Goal: Task Accomplishment & Management: Complete application form

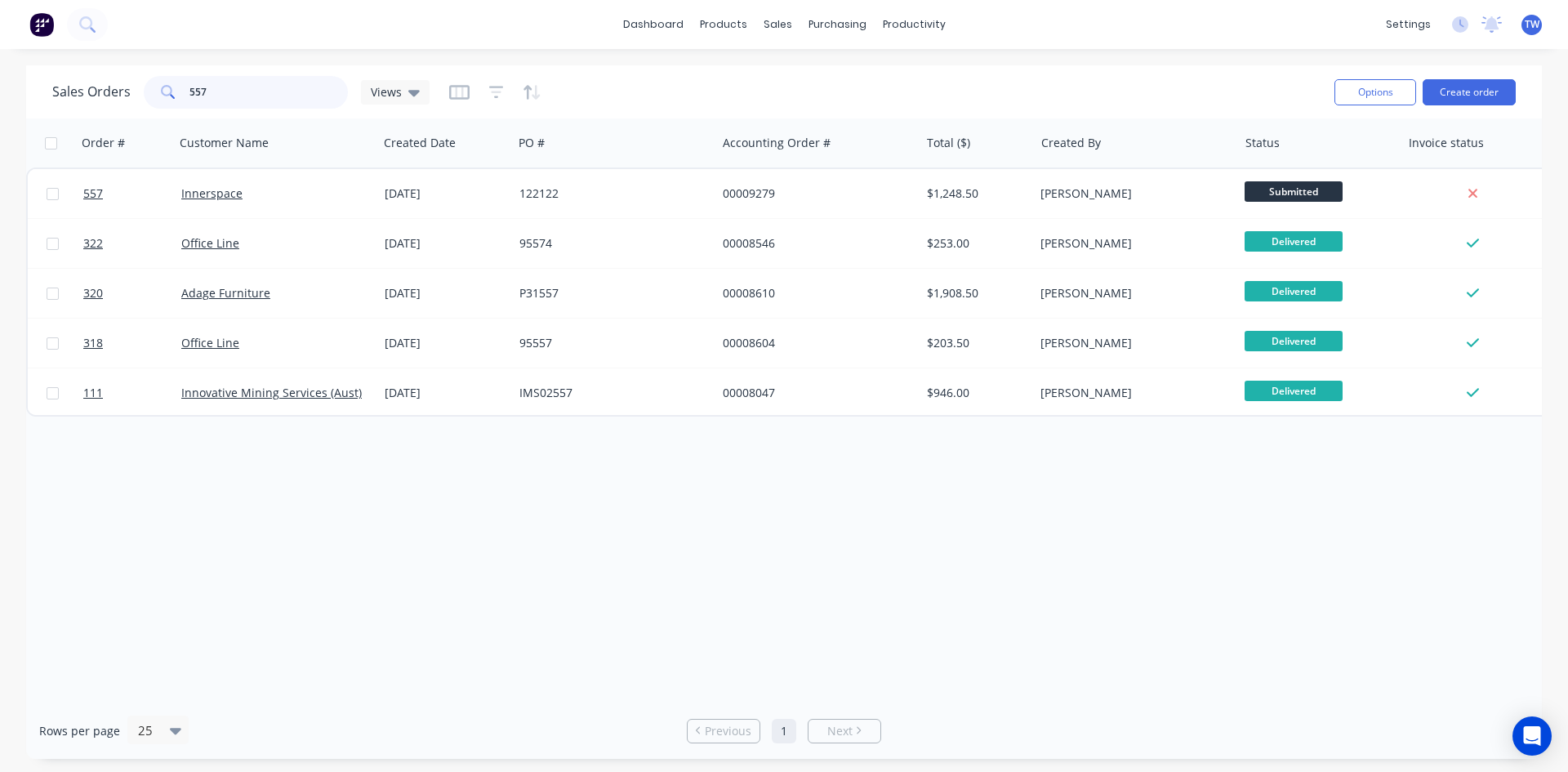
click at [265, 84] on input "557" at bounding box center [269, 92] width 159 height 32
type input "5"
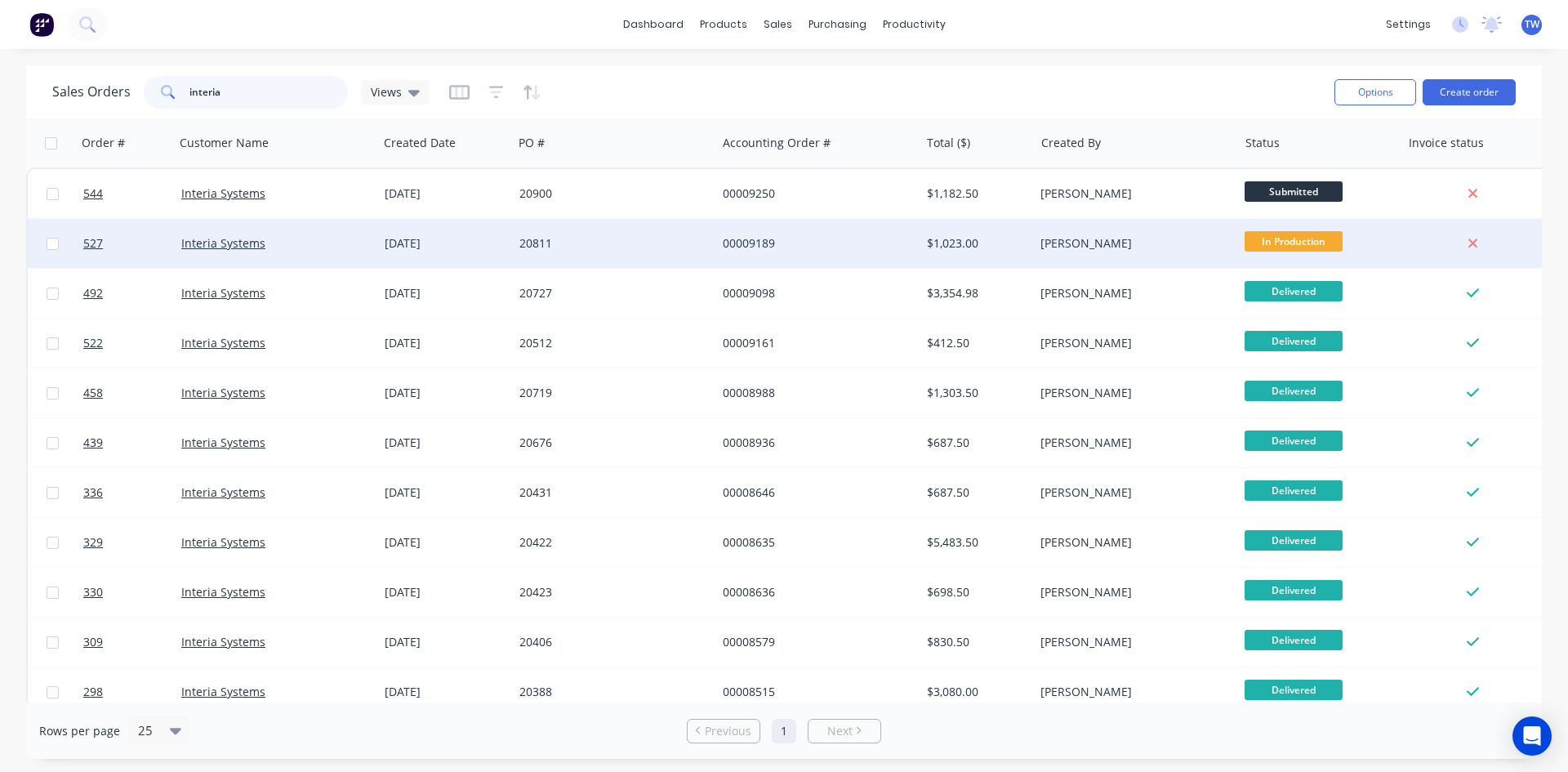
type input "interia"
click at [833, 254] on div "00009189" at bounding box center [818, 243] width 204 height 49
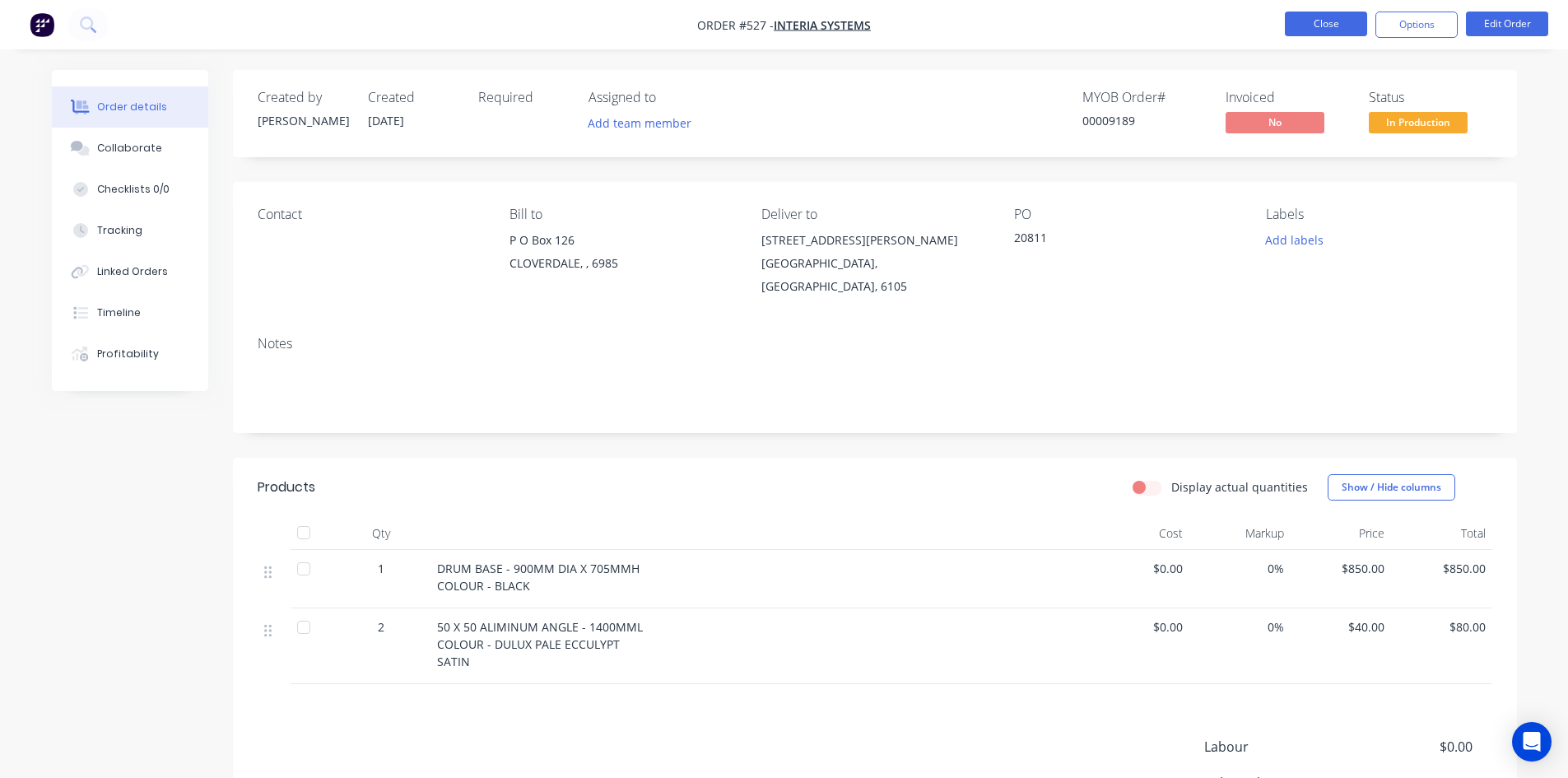
click at [1309, 19] on button "Close" at bounding box center [1326, 23] width 82 height 24
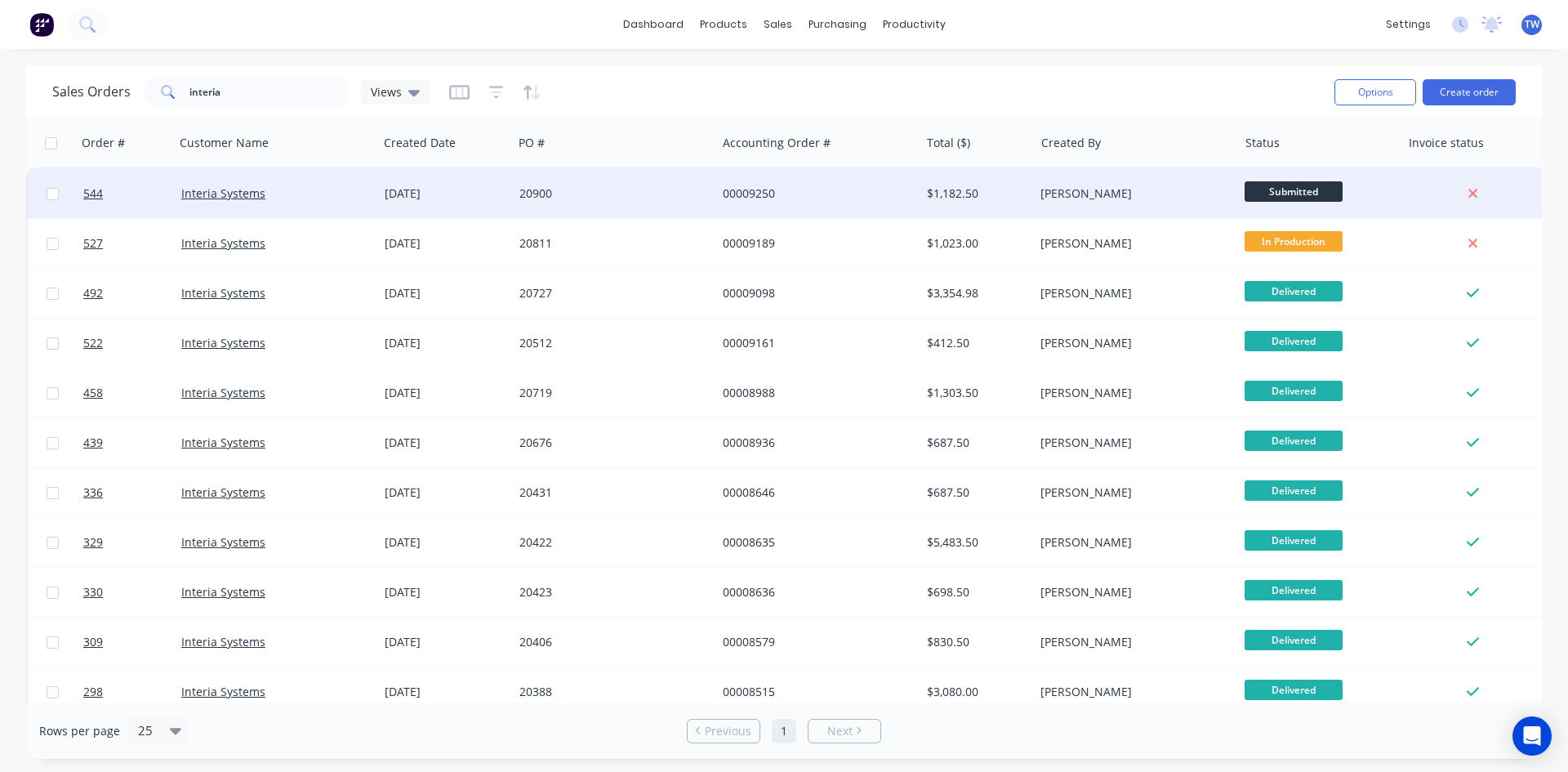
click at [1005, 205] on div "$1,182.50" at bounding box center [977, 193] width 114 height 49
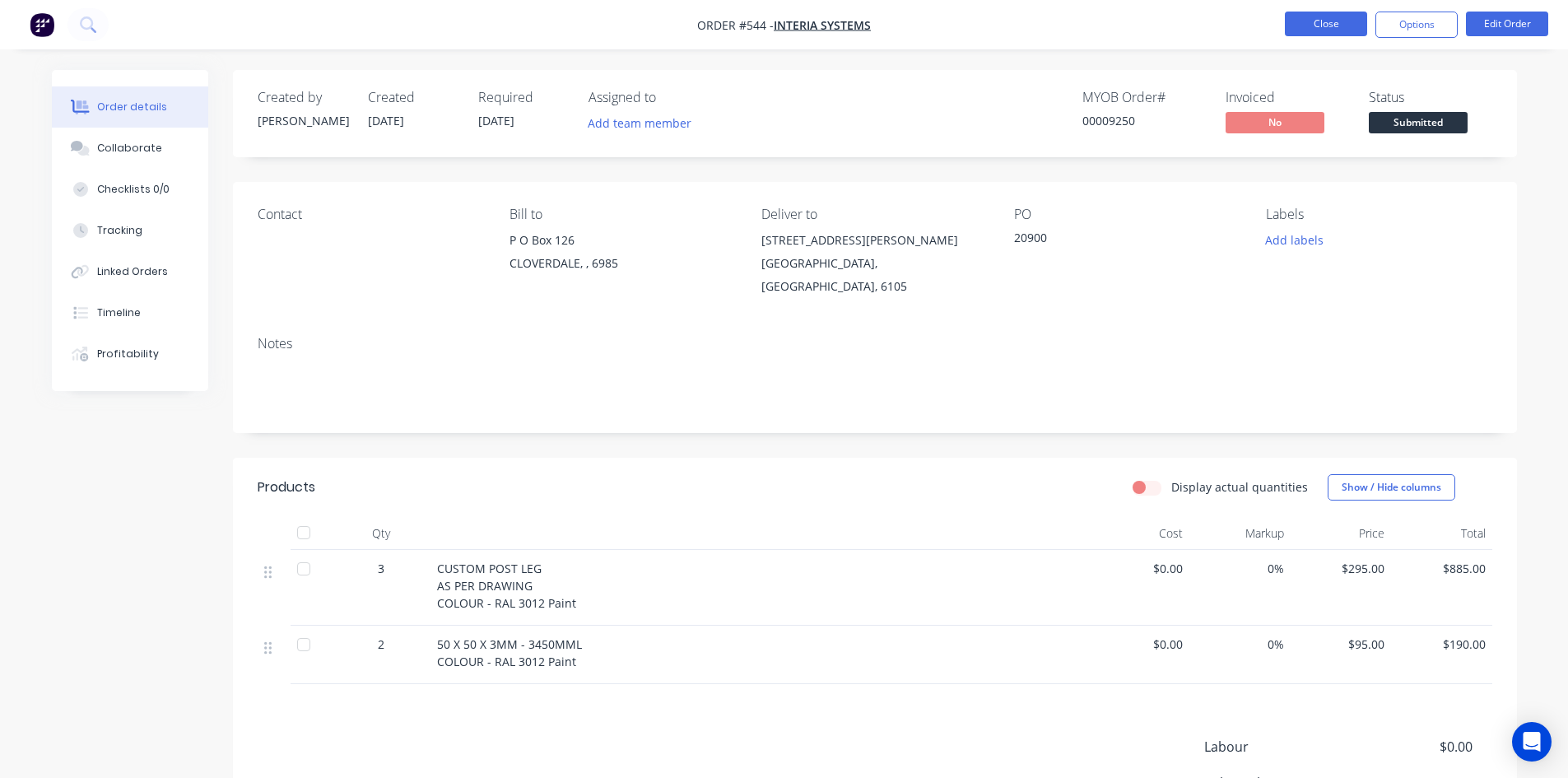
click at [1334, 28] on button "Close" at bounding box center [1326, 23] width 82 height 24
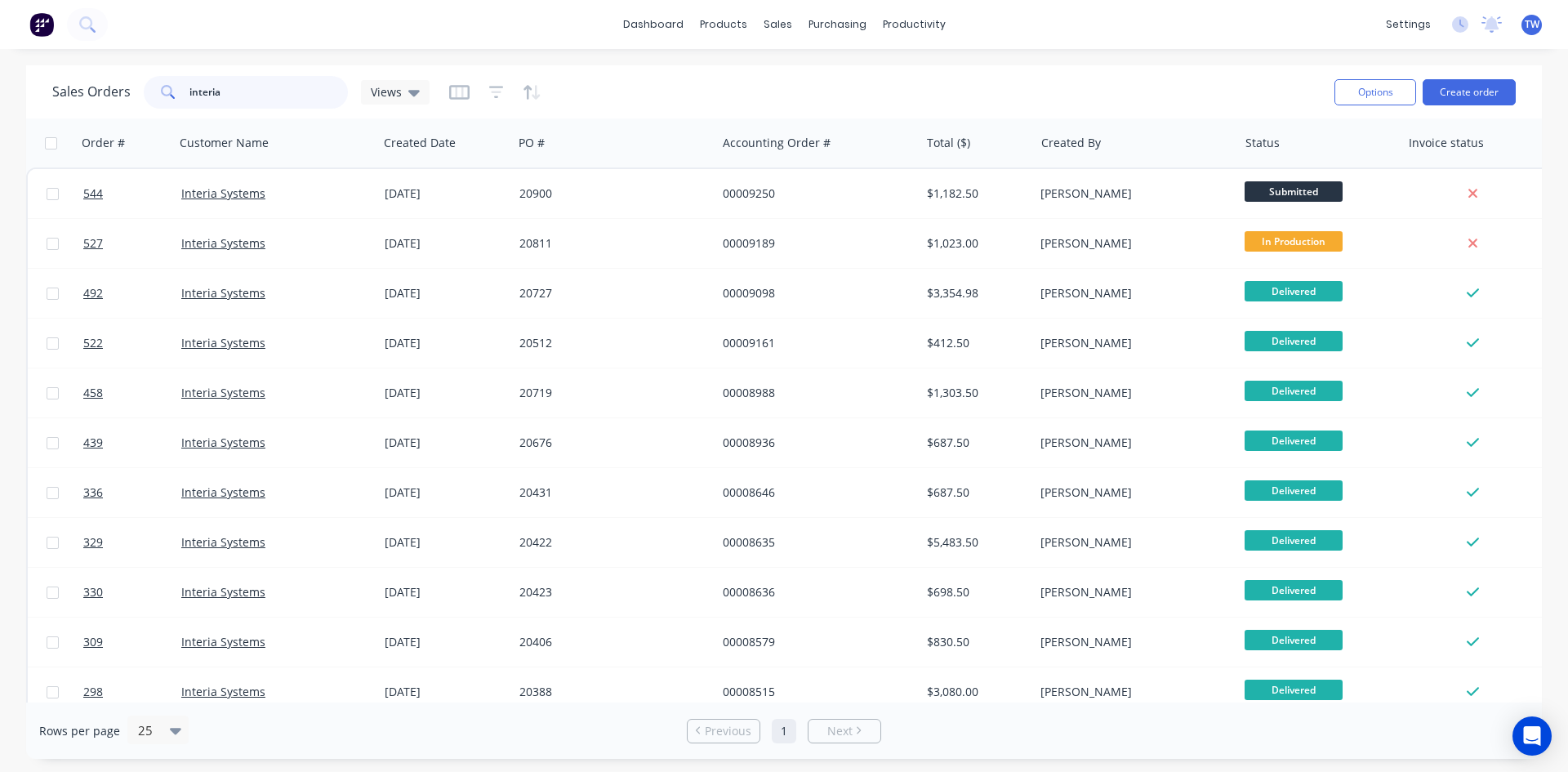
click at [230, 96] on input "interia" at bounding box center [269, 92] width 159 height 32
type input "i"
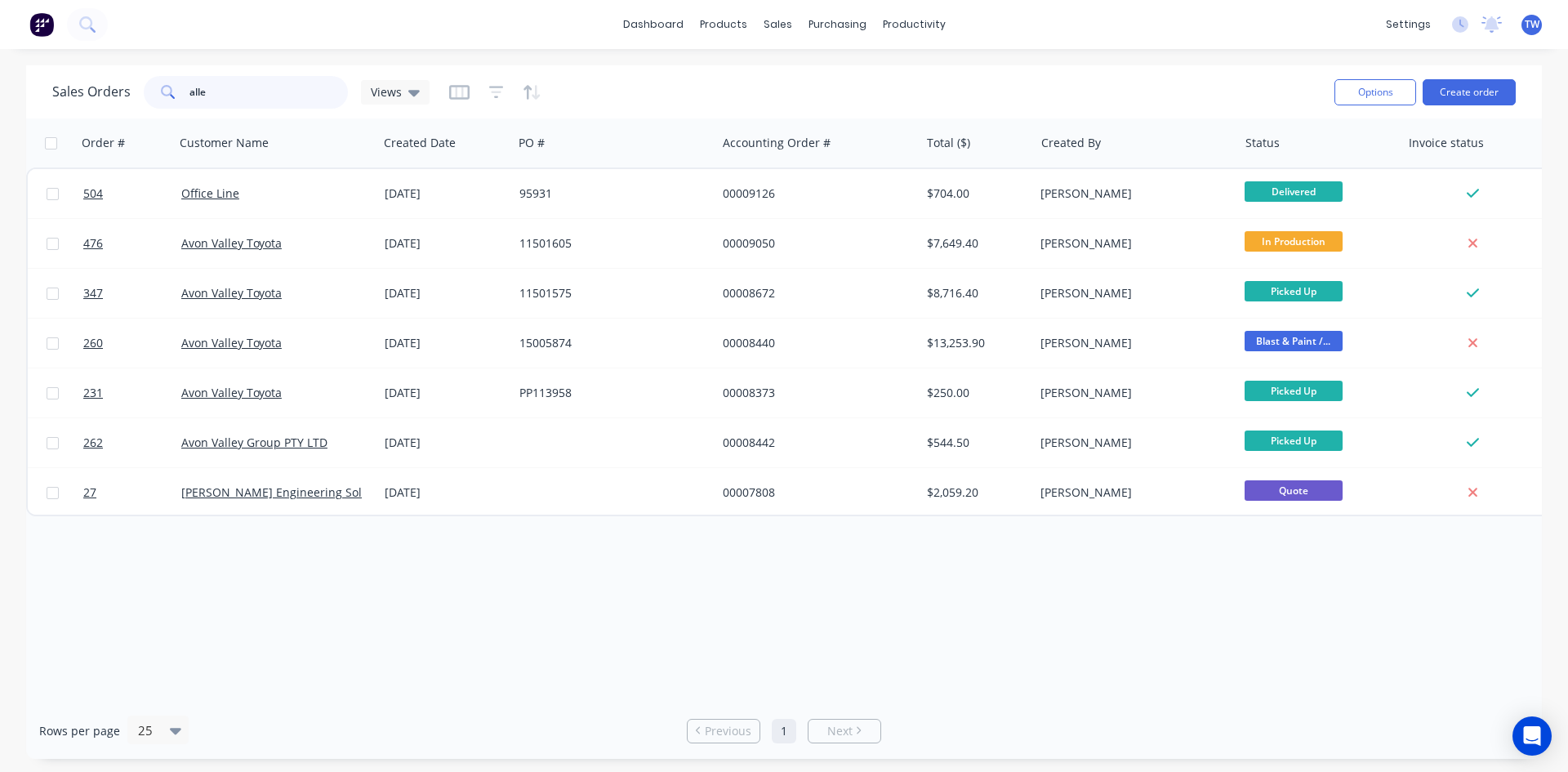
click at [227, 87] on input "alle" at bounding box center [269, 92] width 159 height 32
type input "a"
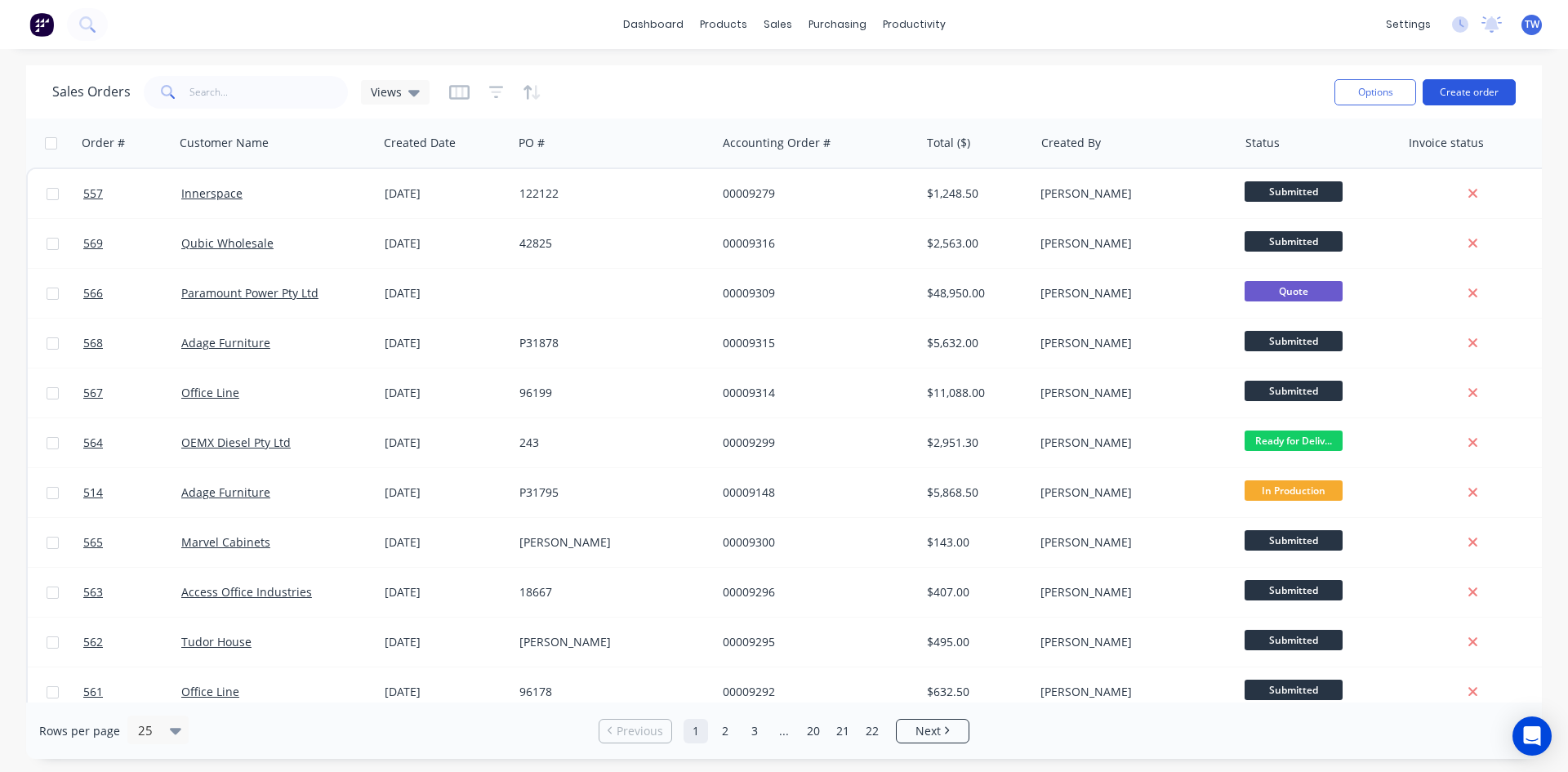
click at [1471, 92] on button "Create order" at bounding box center [1470, 92] width 93 height 26
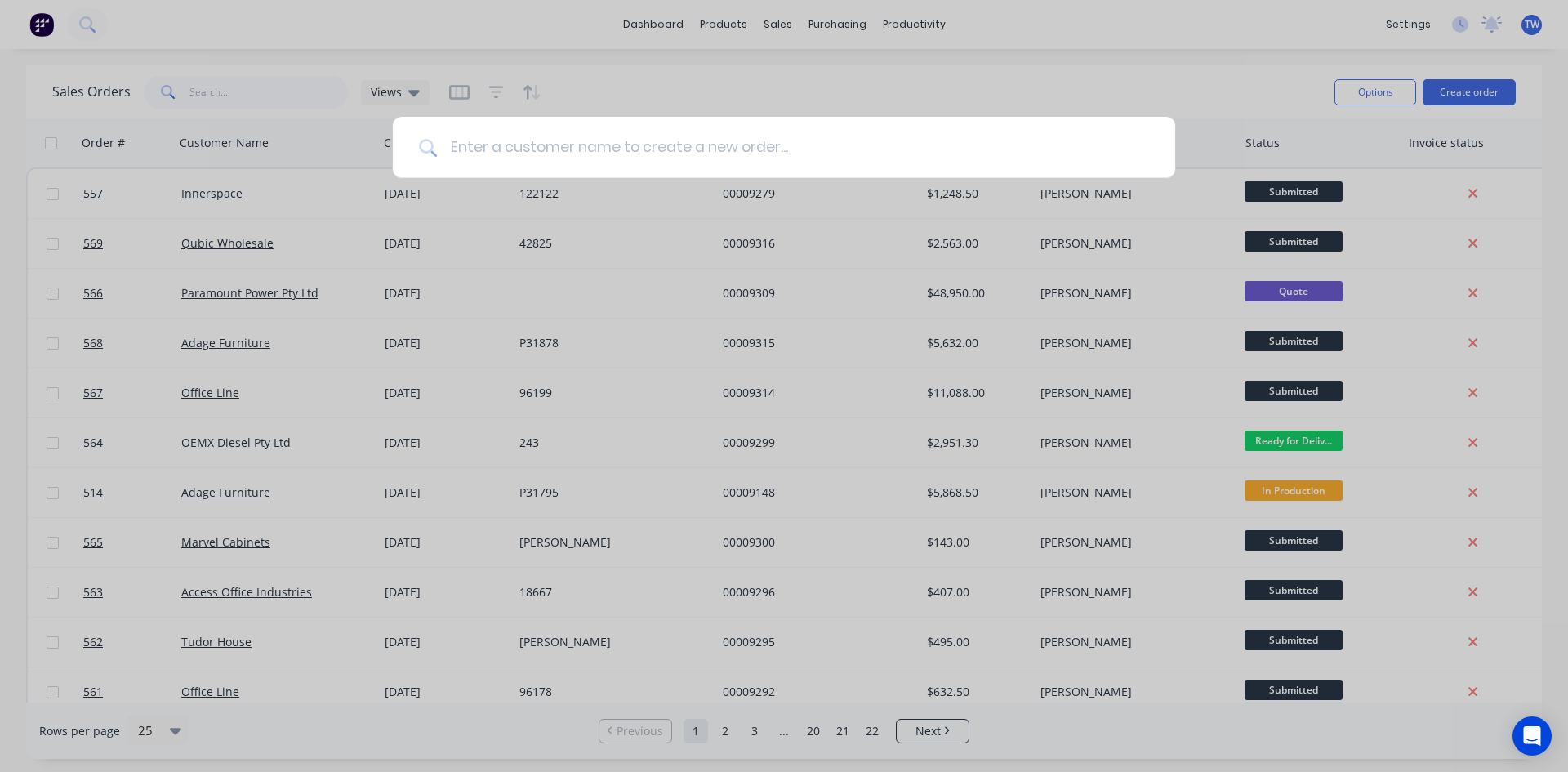
click at [736, 146] on input at bounding box center [793, 147] width 712 height 62
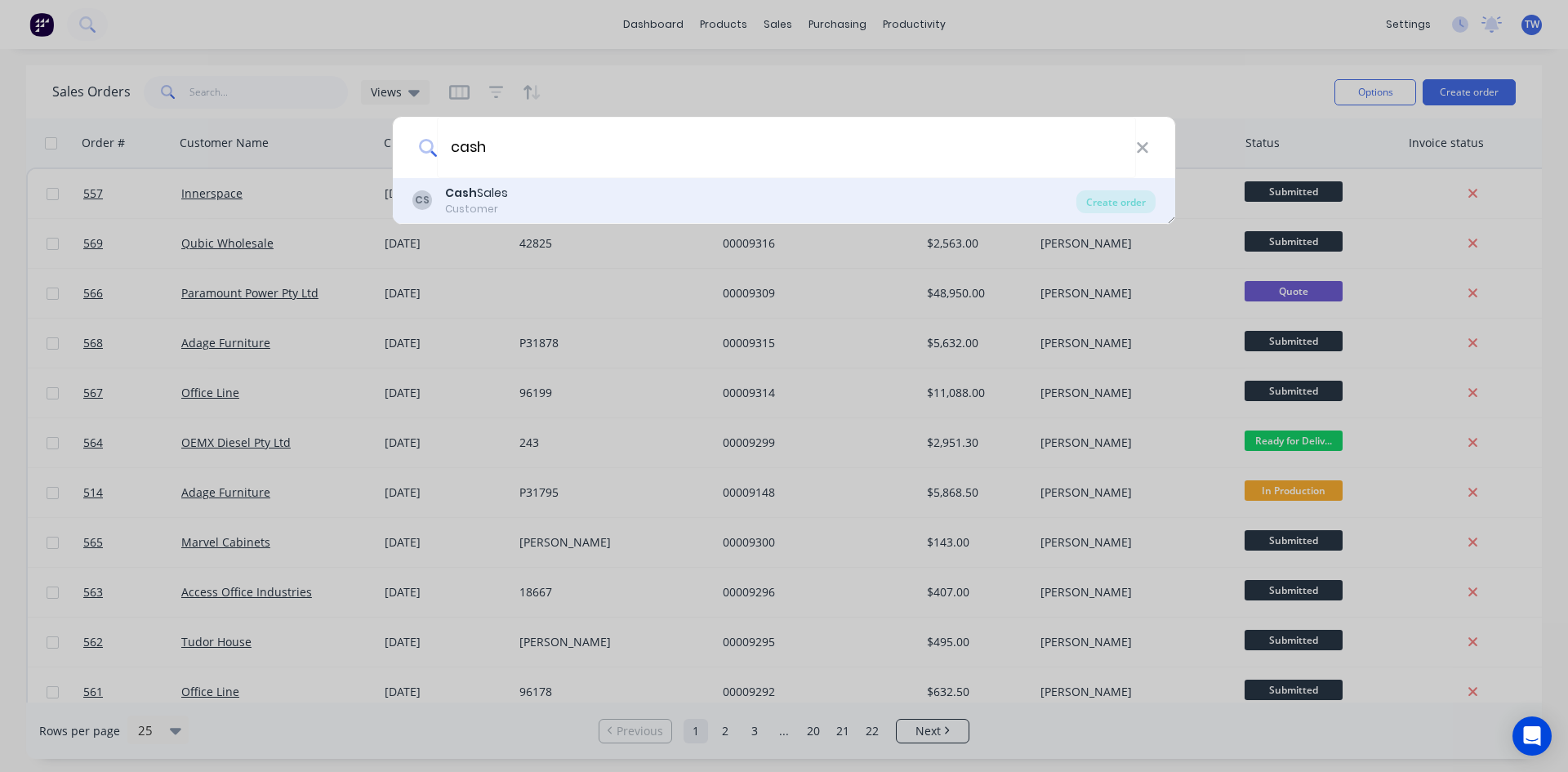
type input "cash"
click at [517, 211] on div "CS Cash Sales Customer" at bounding box center [744, 200] width 664 height 32
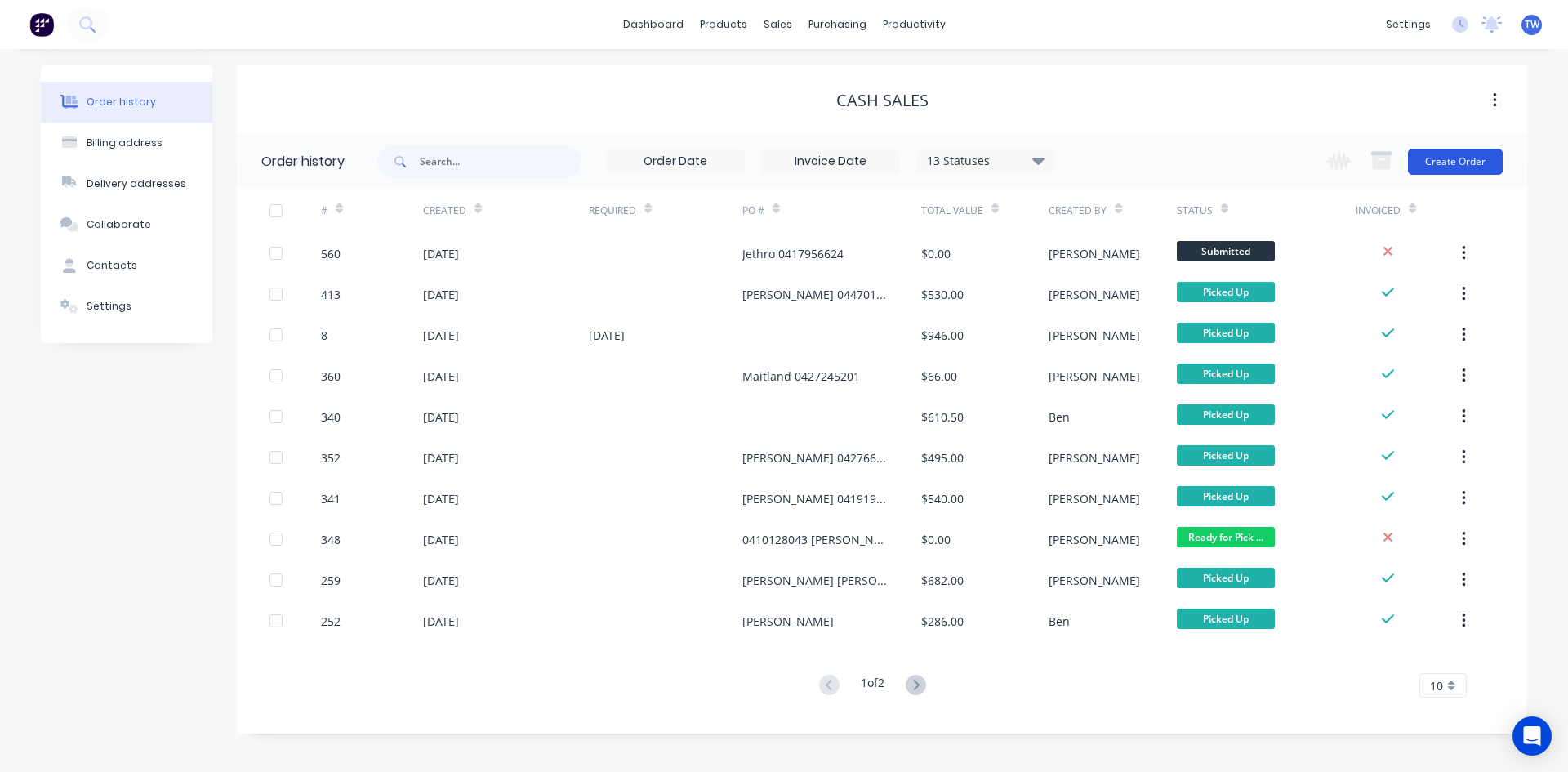
click at [1470, 162] on button "Create Order" at bounding box center [1456, 161] width 95 height 26
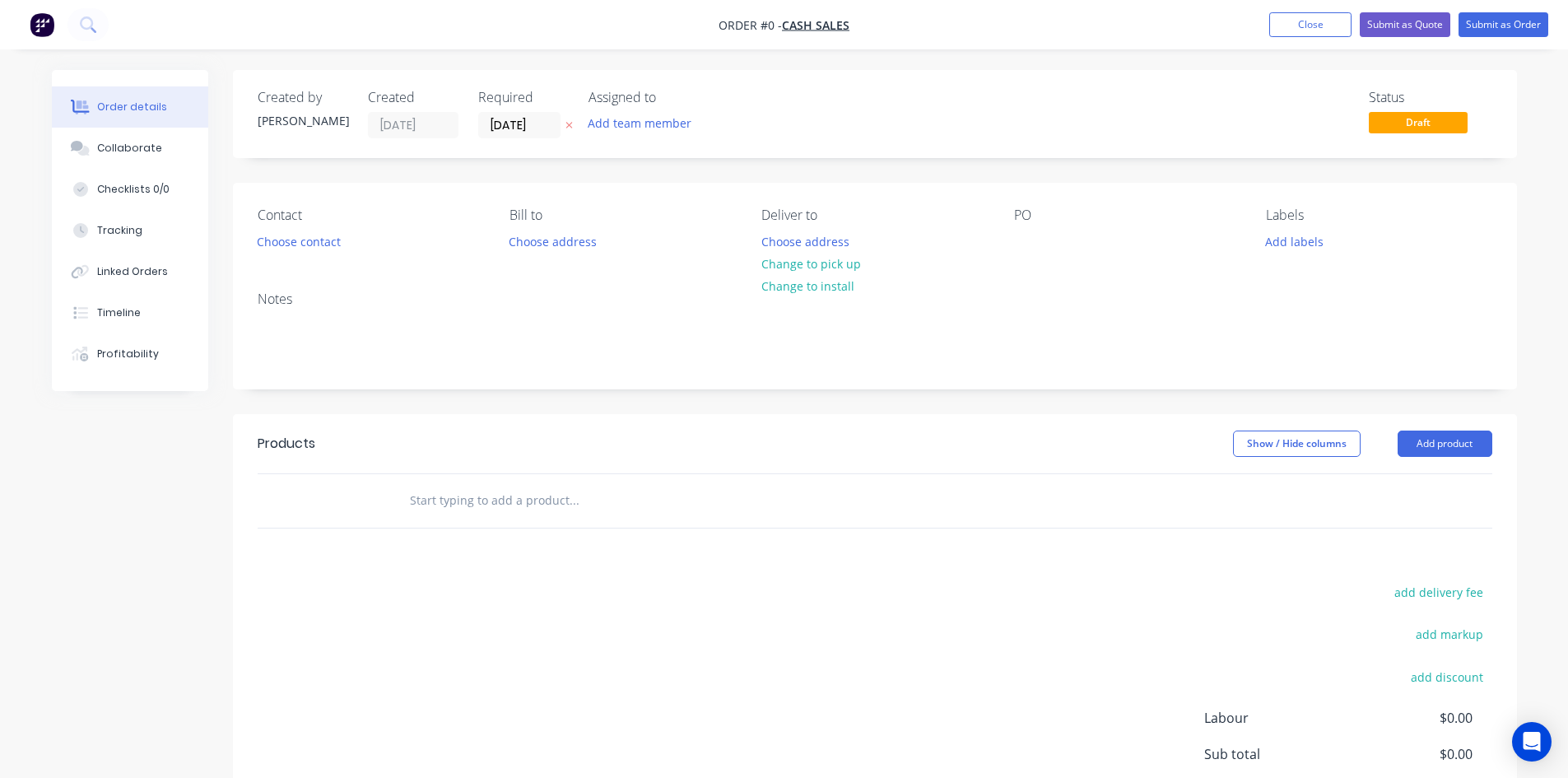
click at [566, 125] on icon "button" at bounding box center [569, 125] width 8 height 10
click at [823, 262] on button "Change to pick up" at bounding box center [810, 263] width 116 height 23
click at [1015, 239] on div at bounding box center [1027, 241] width 26 height 23
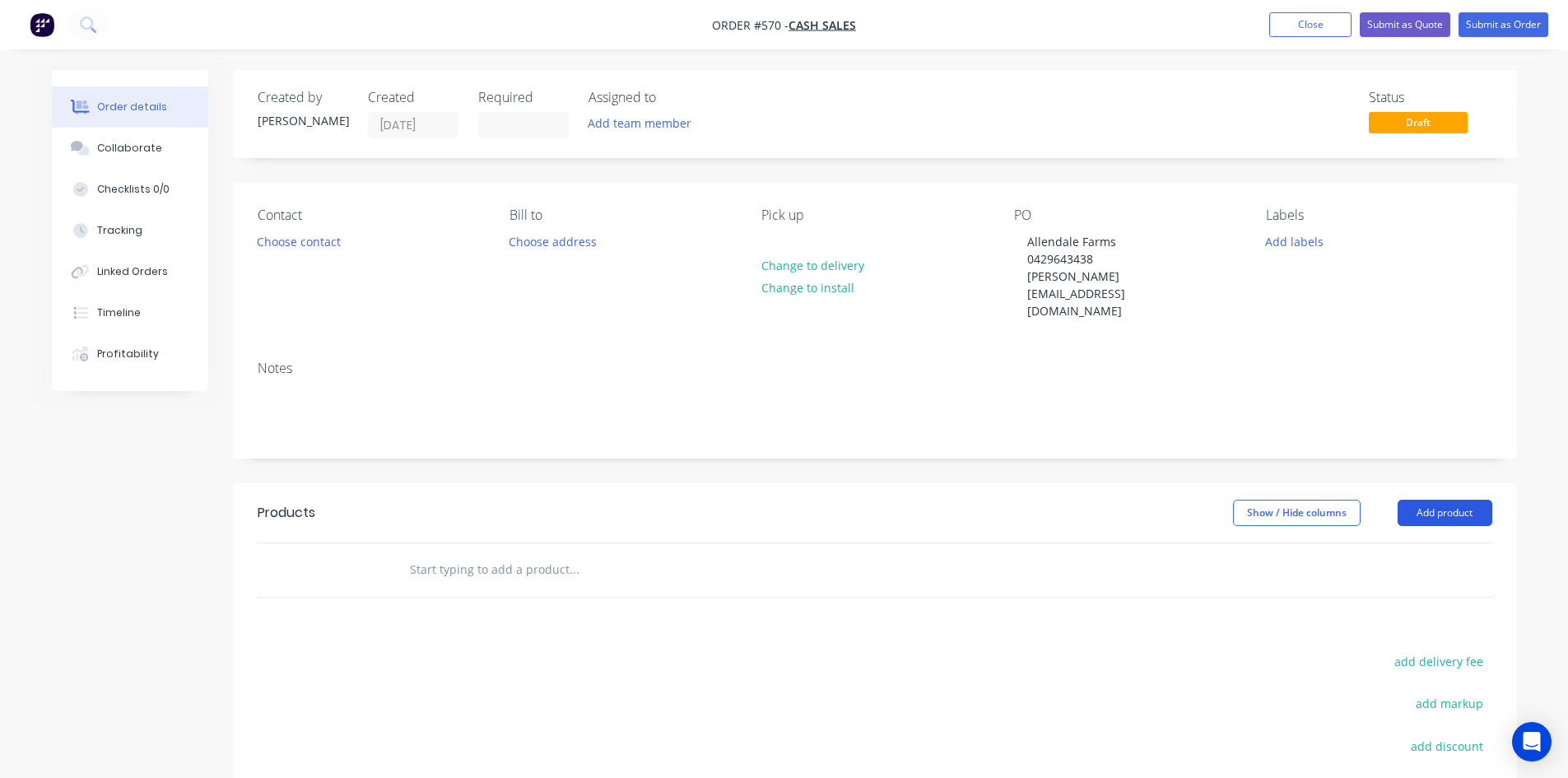
click at [1449, 500] on button "Add product" at bounding box center [1444, 512] width 95 height 26
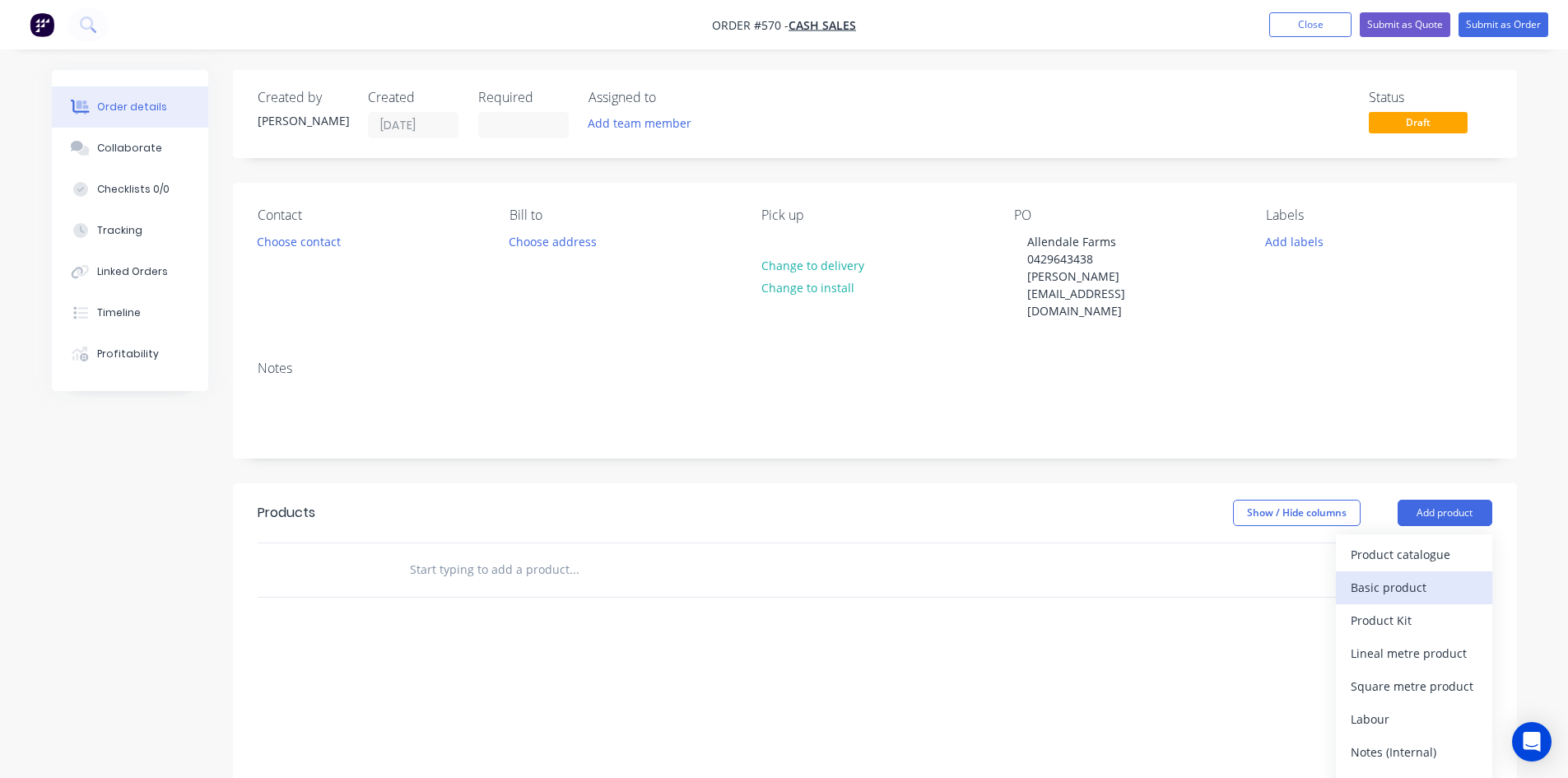
click at [1436, 575] on div "Basic product" at bounding box center [1413, 587] width 127 height 23
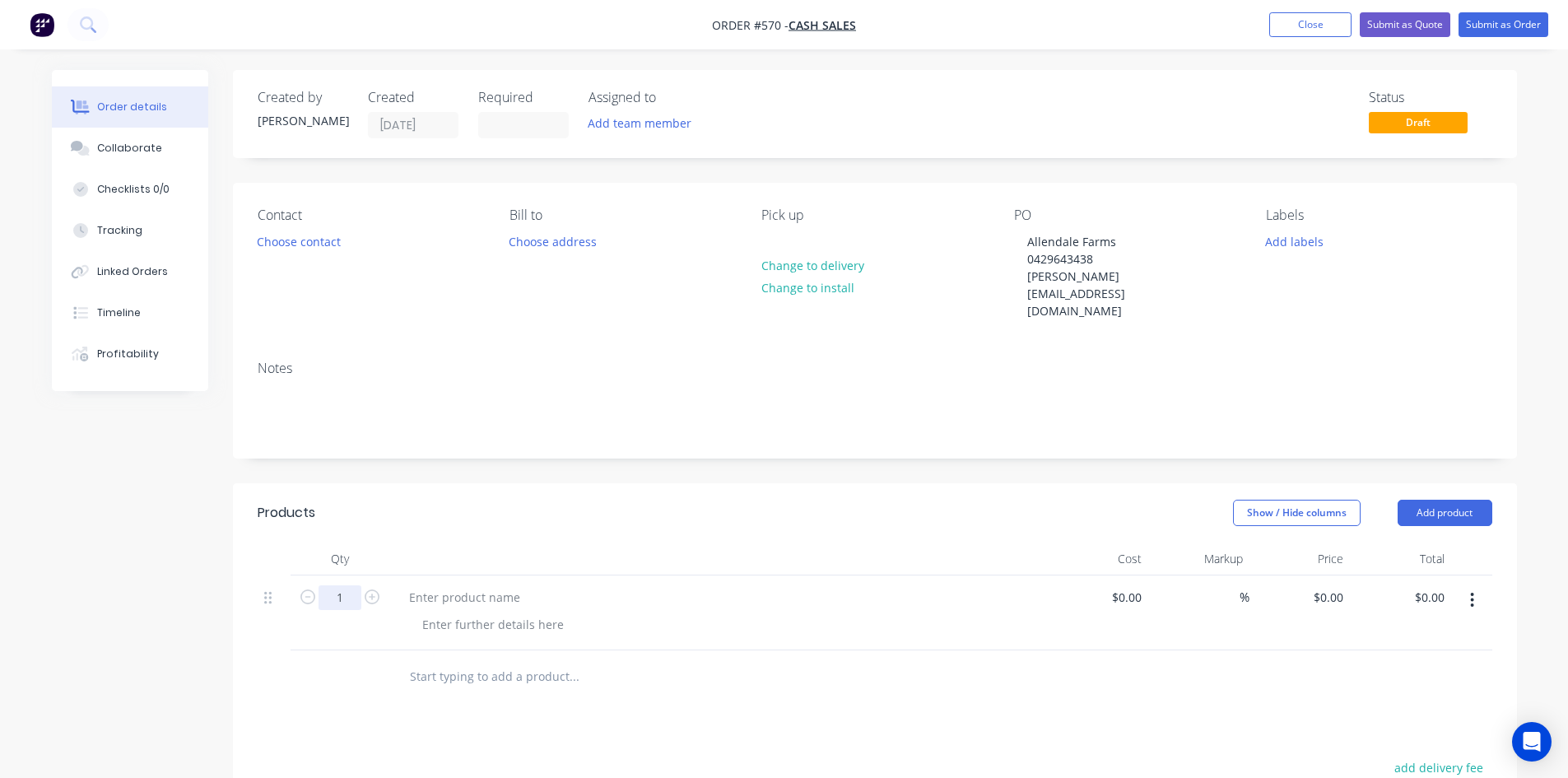
click at [323, 585] on input "1" at bounding box center [339, 597] width 43 height 24
type input "2"
click at [458, 585] on div at bounding box center [464, 597] width 137 height 23
click at [461, 585] on div at bounding box center [464, 597] width 137 height 23
click at [1342, 585] on input "0" at bounding box center [1340, 597] width 19 height 23
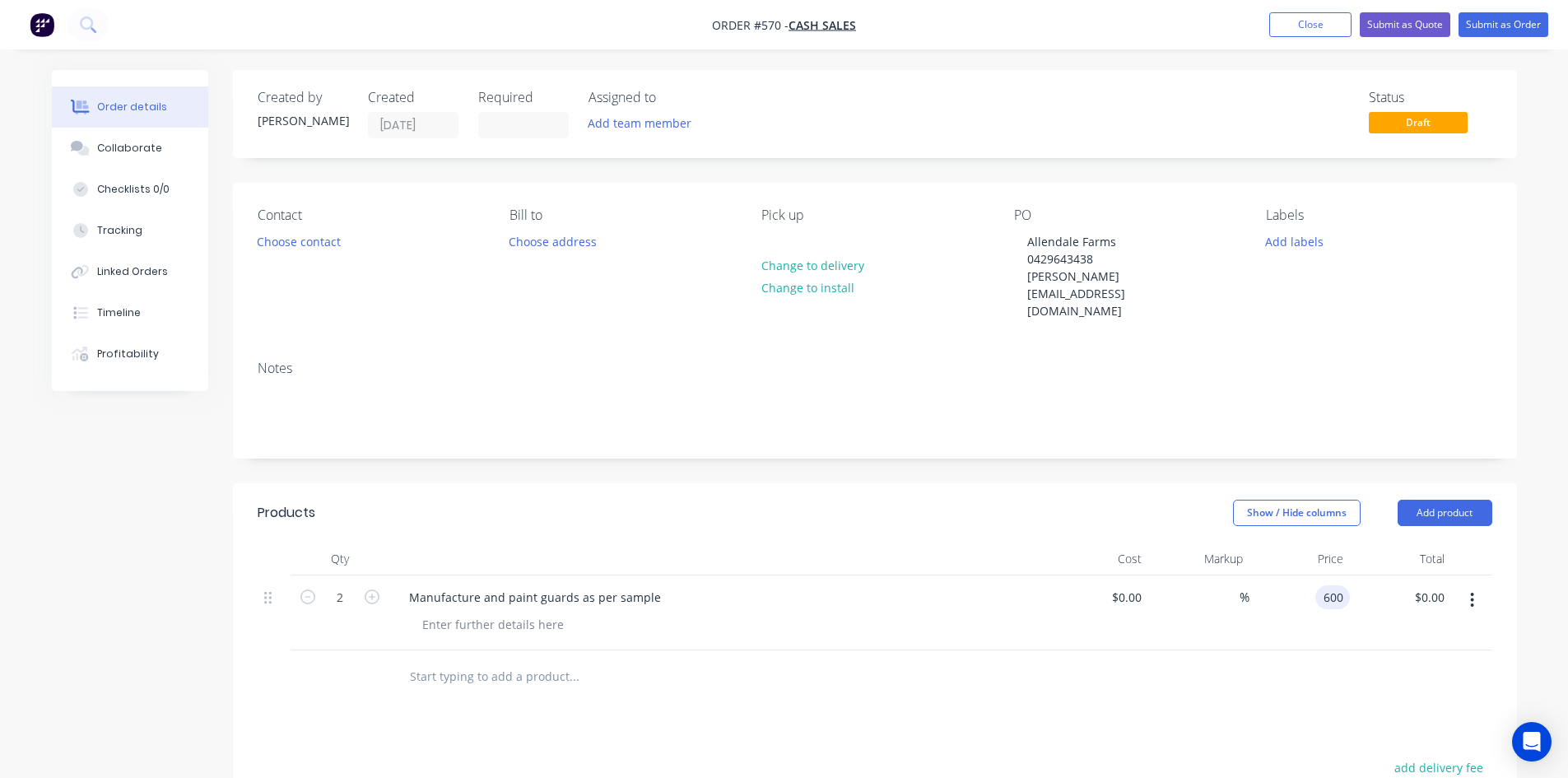
type input "$600.00"
type input "$1,200.00"
click at [1485, 19] on button "Submit as Order" at bounding box center [1503, 24] width 90 height 24
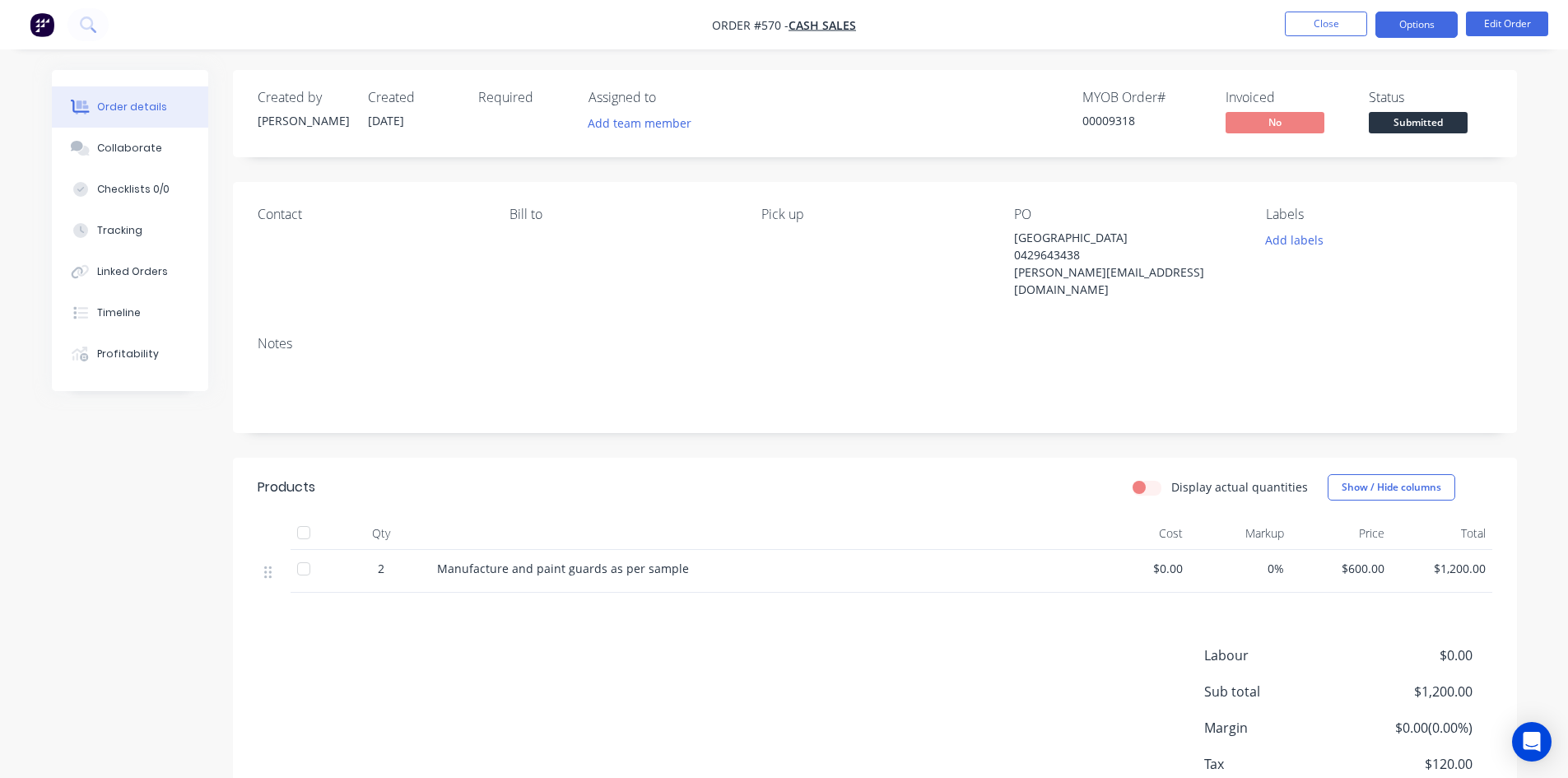
click at [1437, 28] on button "Options" at bounding box center [1416, 24] width 82 height 26
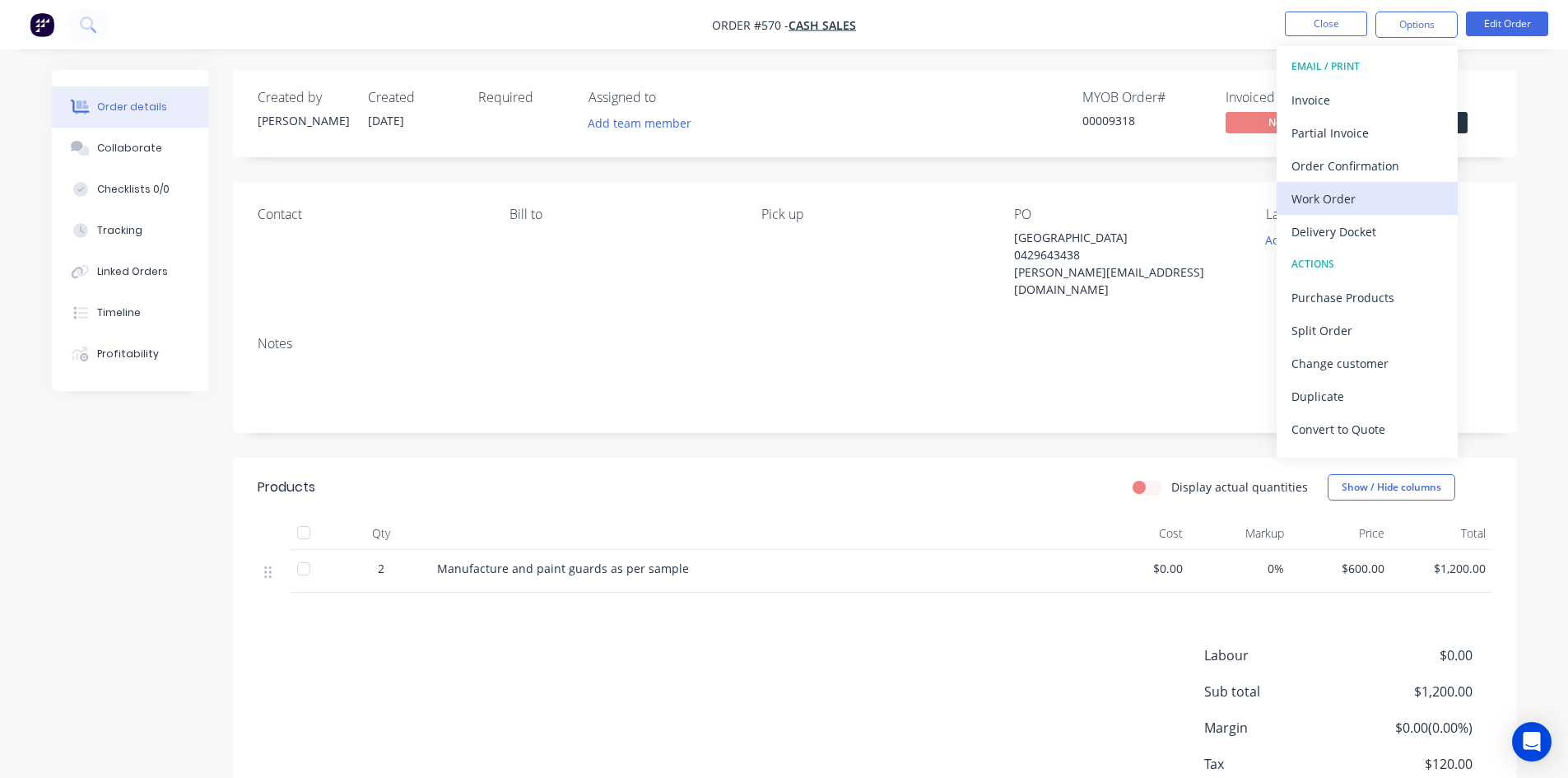
click at [1363, 206] on div "Work Order" at bounding box center [1367, 199] width 152 height 23
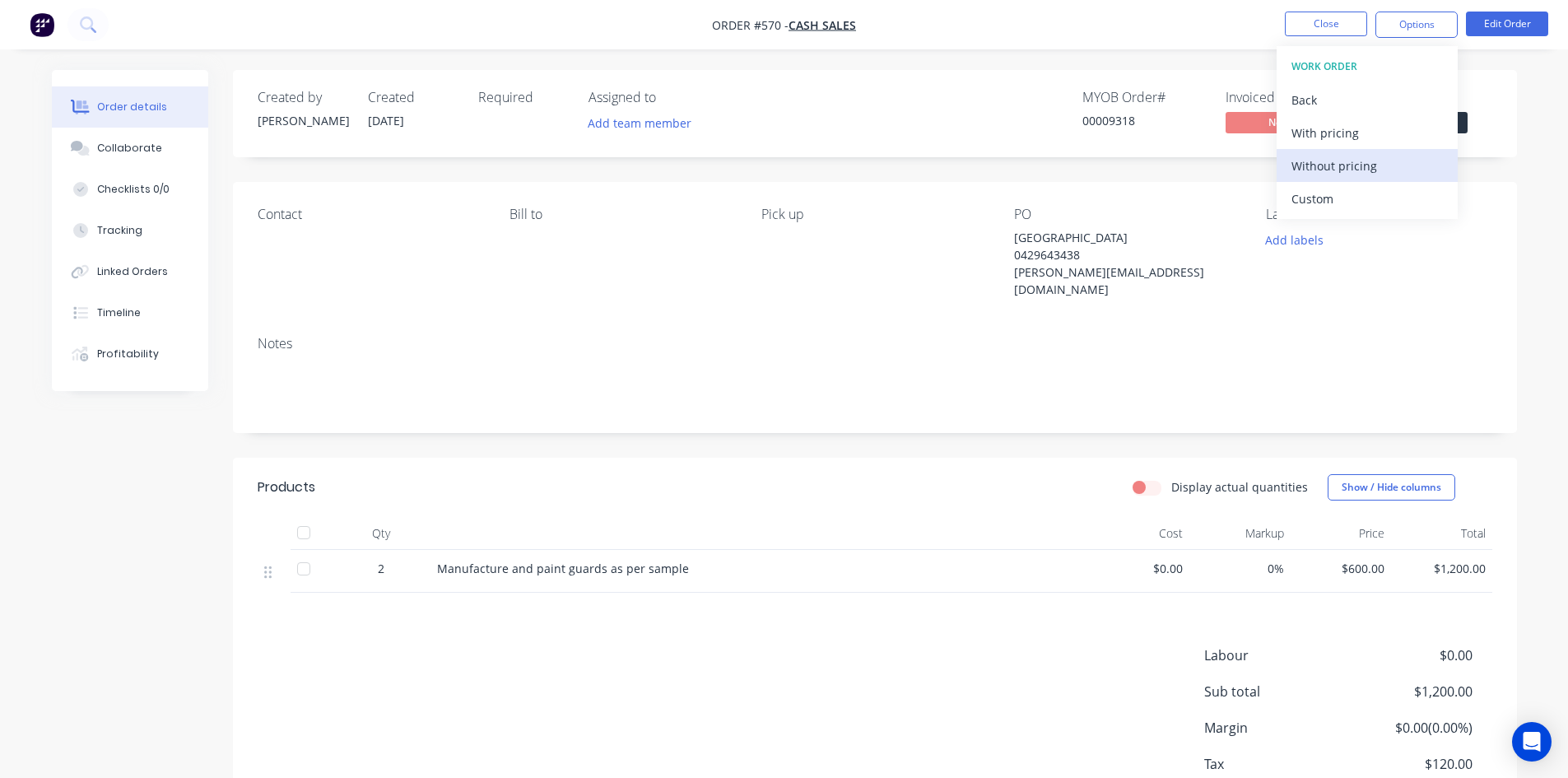
click at [1348, 168] on div "Without pricing" at bounding box center [1367, 166] width 152 height 23
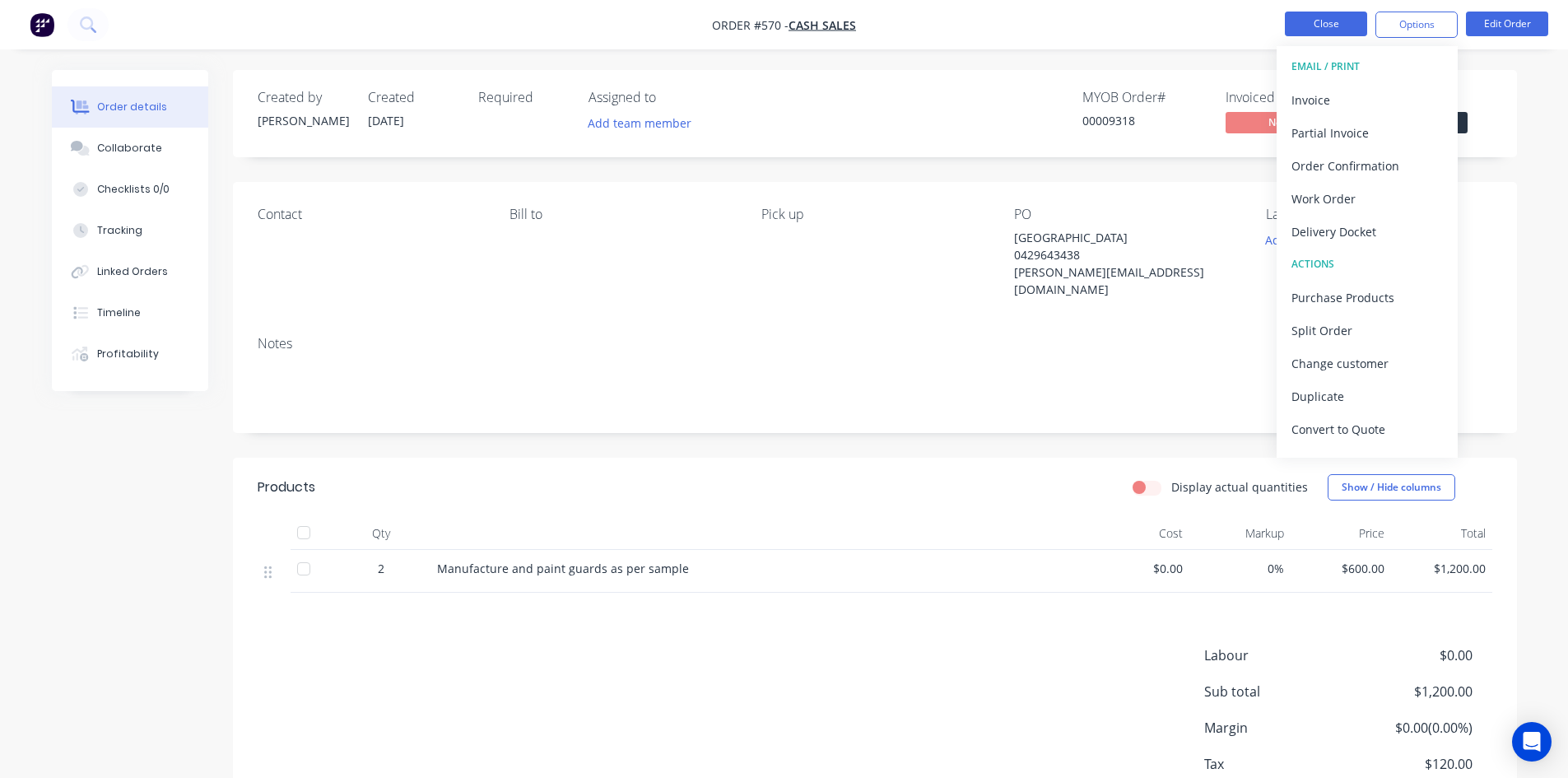
click at [1306, 21] on button "Close" at bounding box center [1326, 23] width 82 height 24
